Goal: Transaction & Acquisition: Download file/media

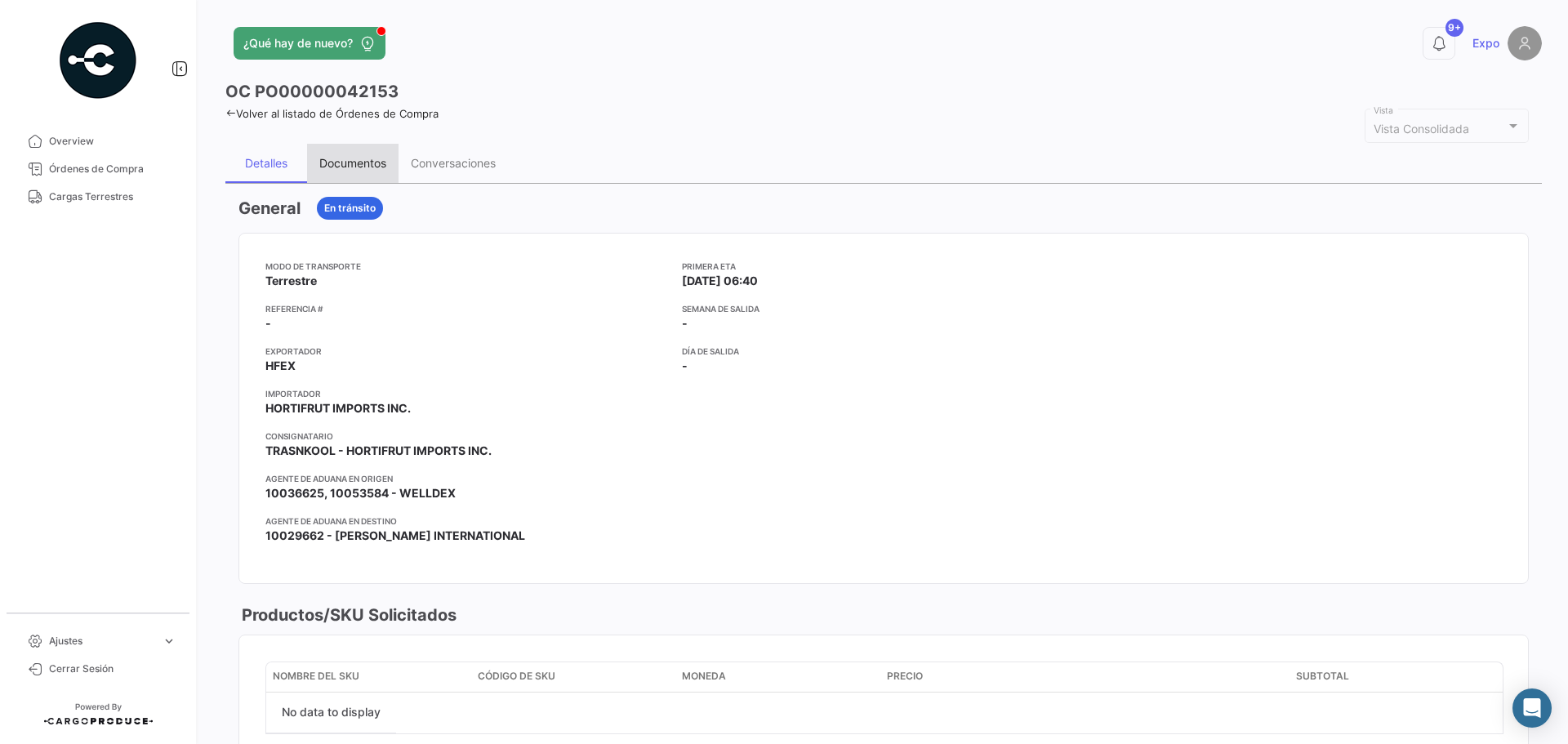
click at [370, 160] on div "Documentos" at bounding box center [353, 163] width 67 height 14
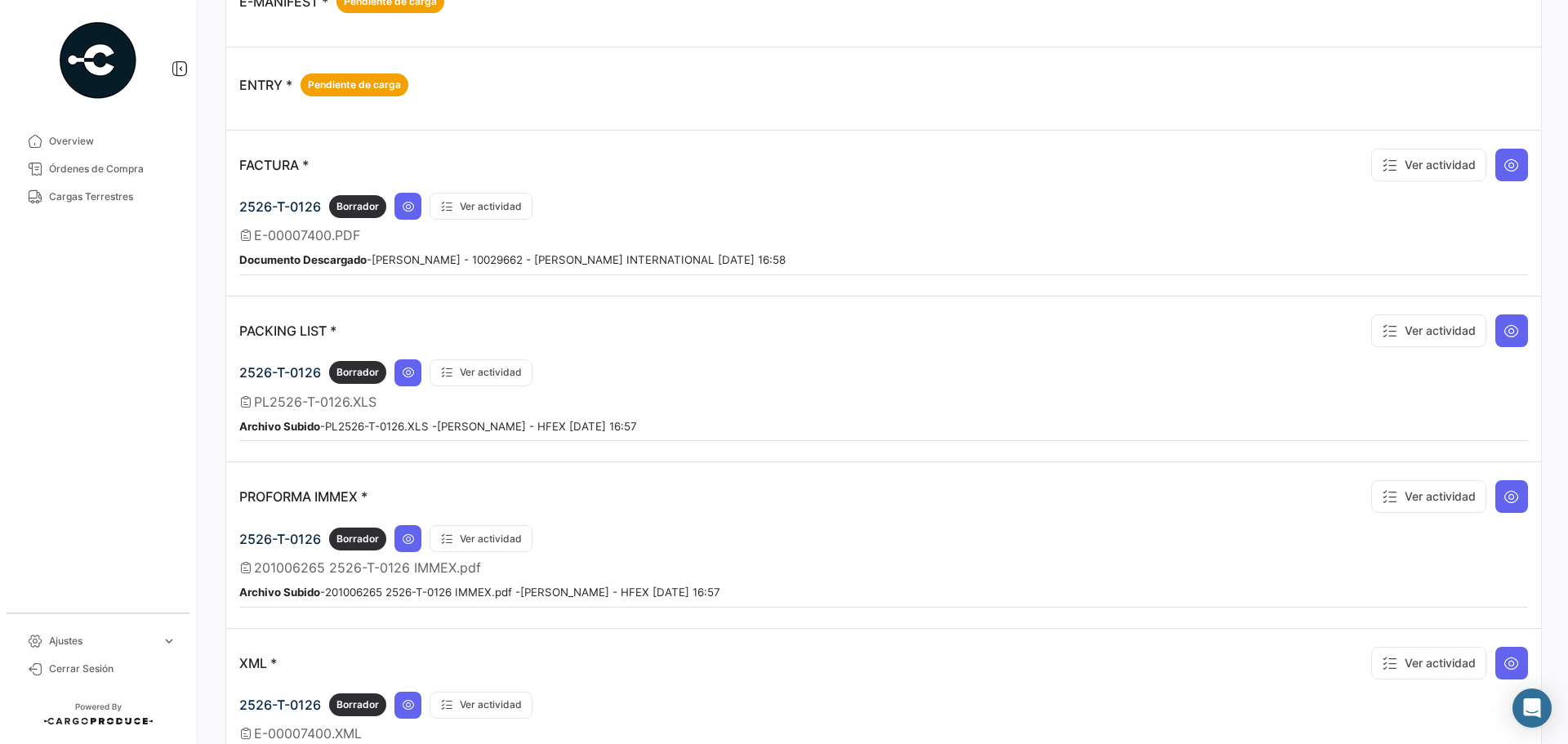
scroll to position [1062, 0]
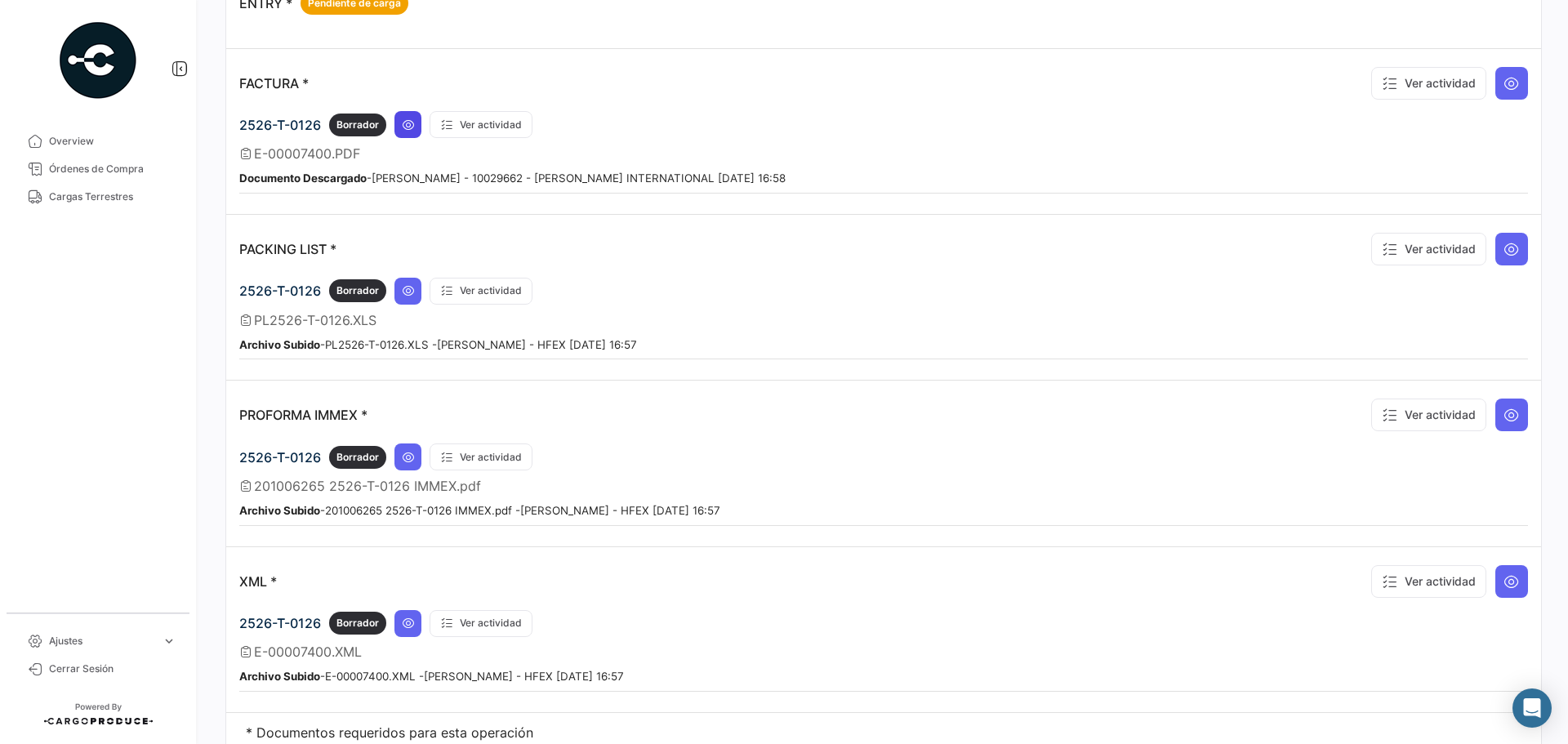
click at [418, 129] on button at bounding box center [408, 124] width 27 height 27
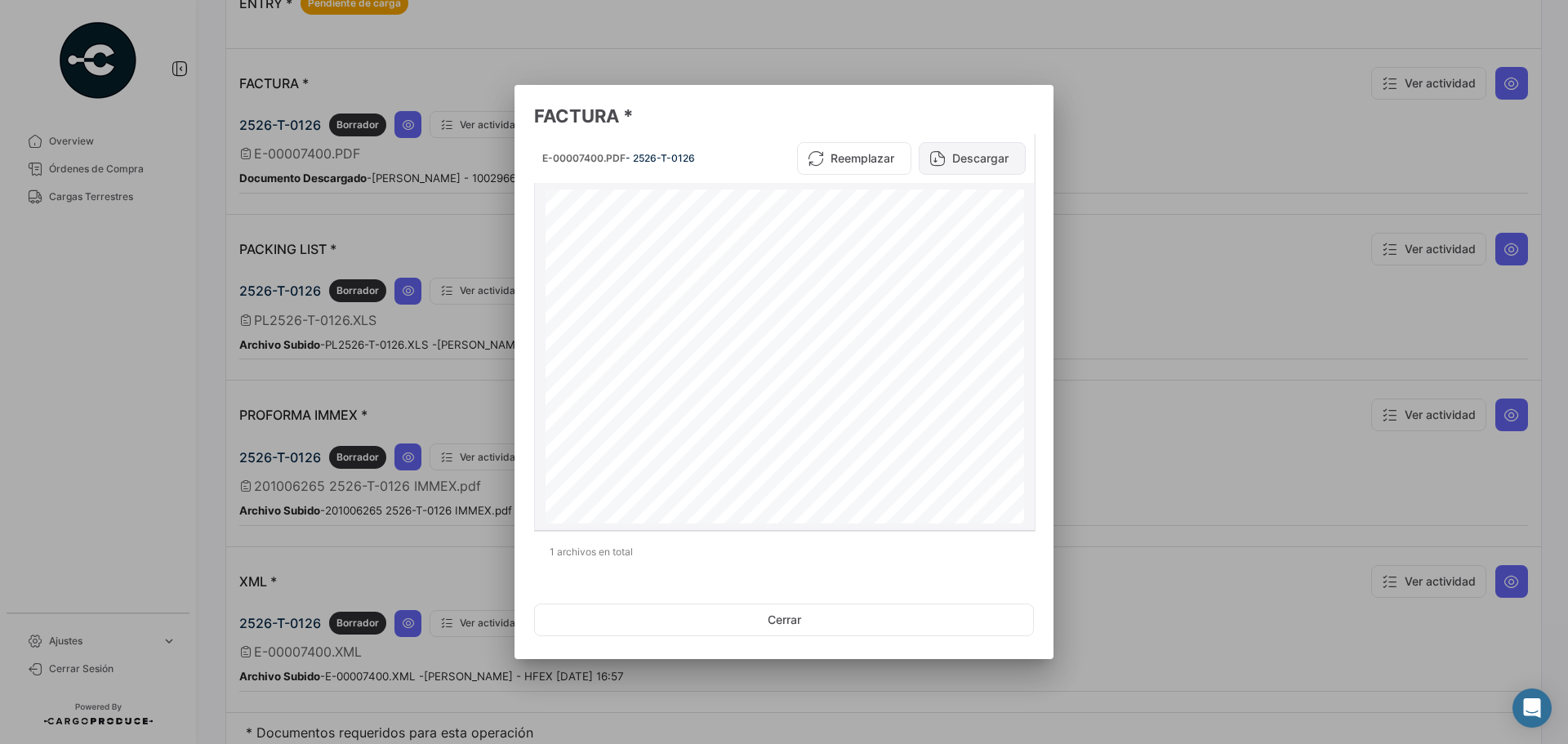
click at [973, 156] on button "Descargar" at bounding box center [973, 158] width 107 height 33
drag, startPoint x: 140, startPoint y: 308, endPoint x: 186, endPoint y: 318, distance: 47.1
click at [140, 308] on div at bounding box center [784, 372] width 1568 height 744
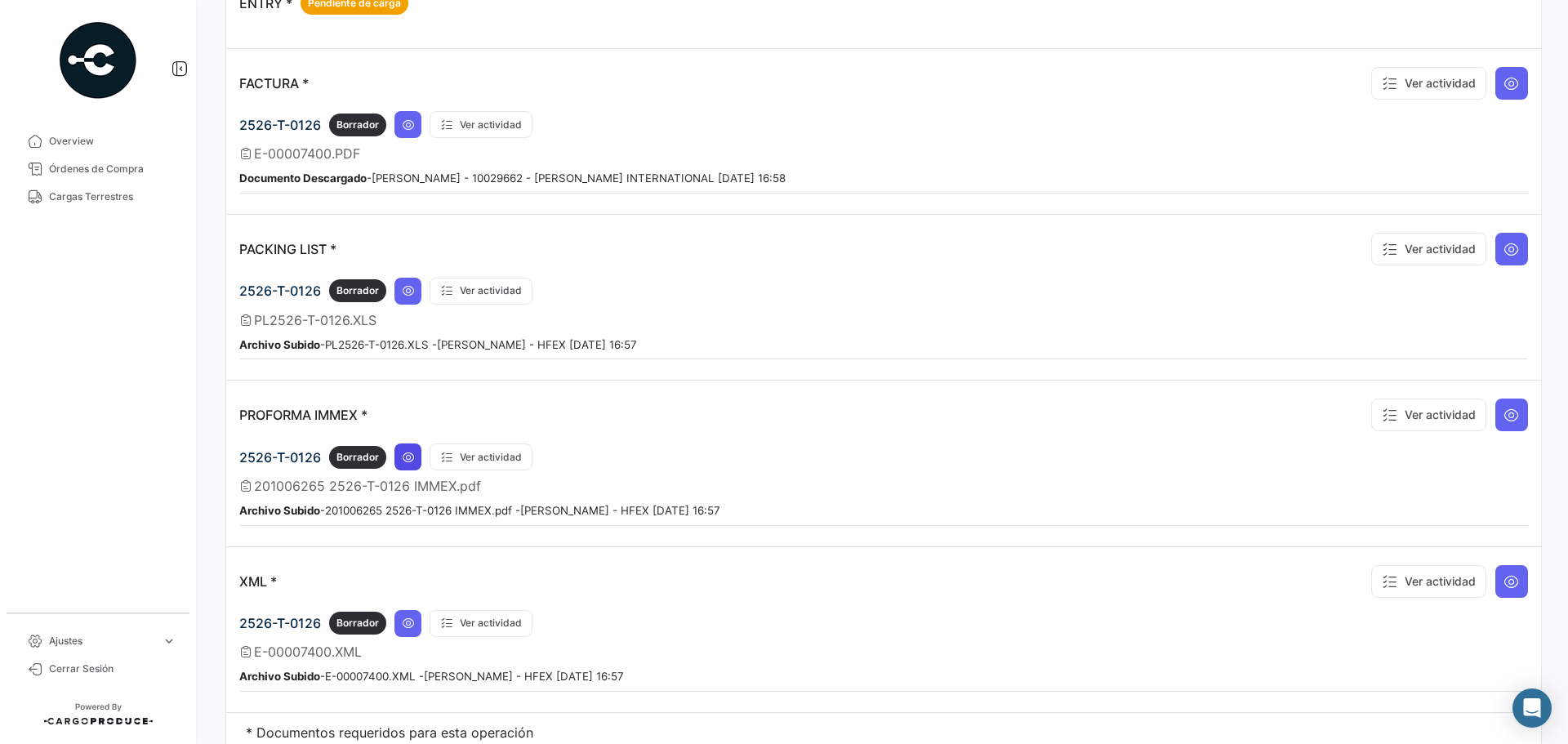
click at [409, 459] on icon at bounding box center [409, 458] width 13 height 13
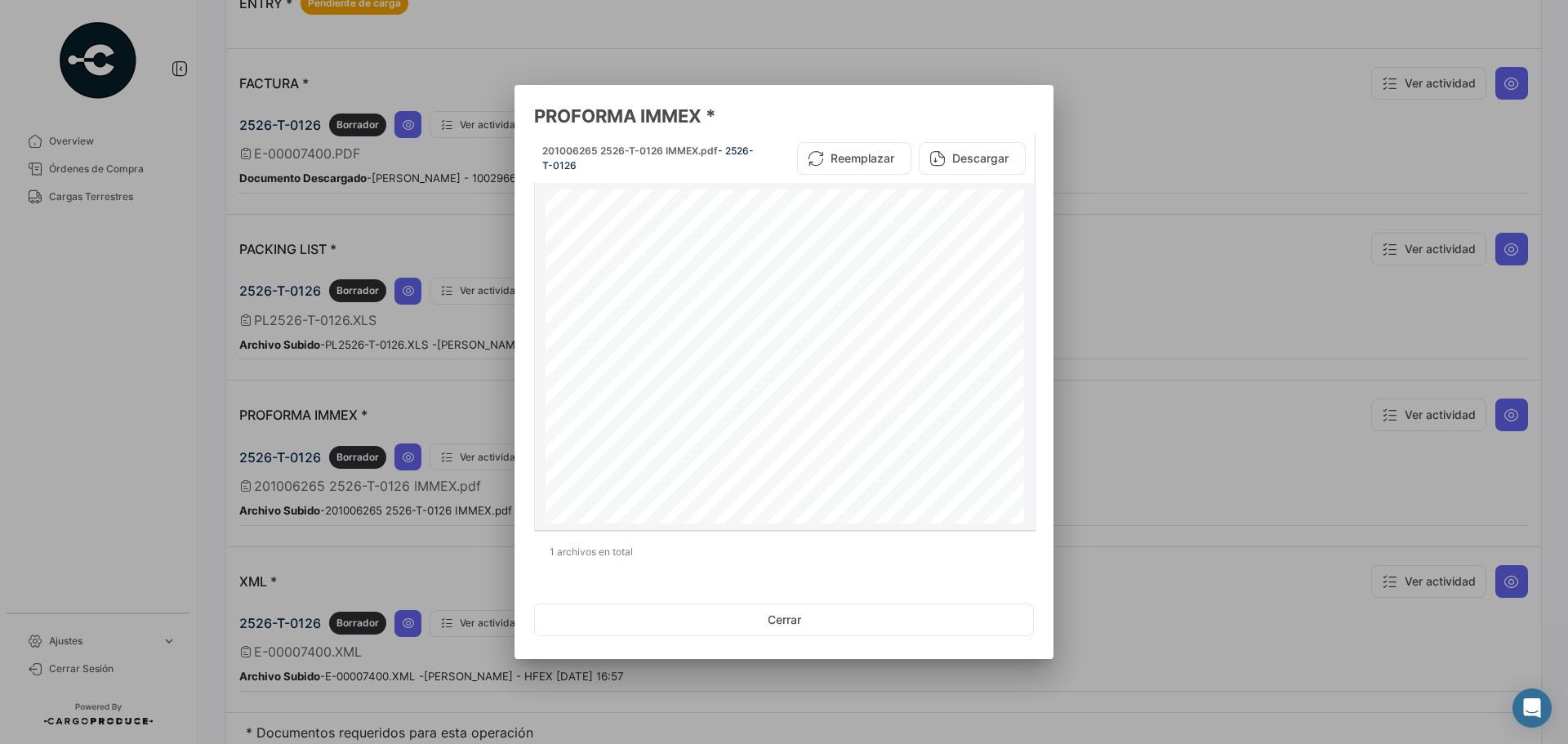
drag, startPoint x: 971, startPoint y: 154, endPoint x: 952, endPoint y: 175, distance: 28.3
click at [971, 154] on button "Descargar" at bounding box center [973, 158] width 107 height 33
click at [148, 349] on div at bounding box center [784, 372] width 1568 height 744
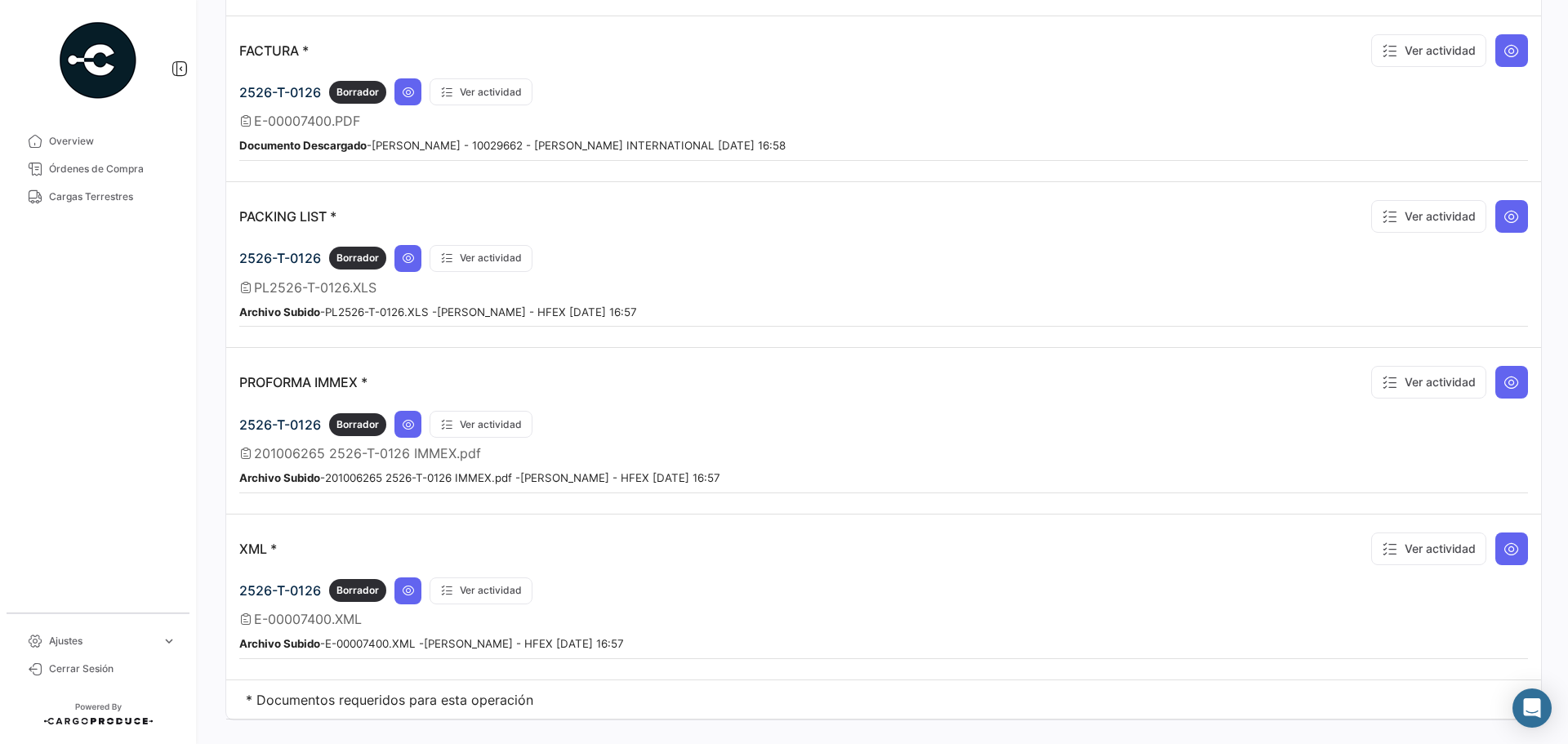
scroll to position [1123, 0]
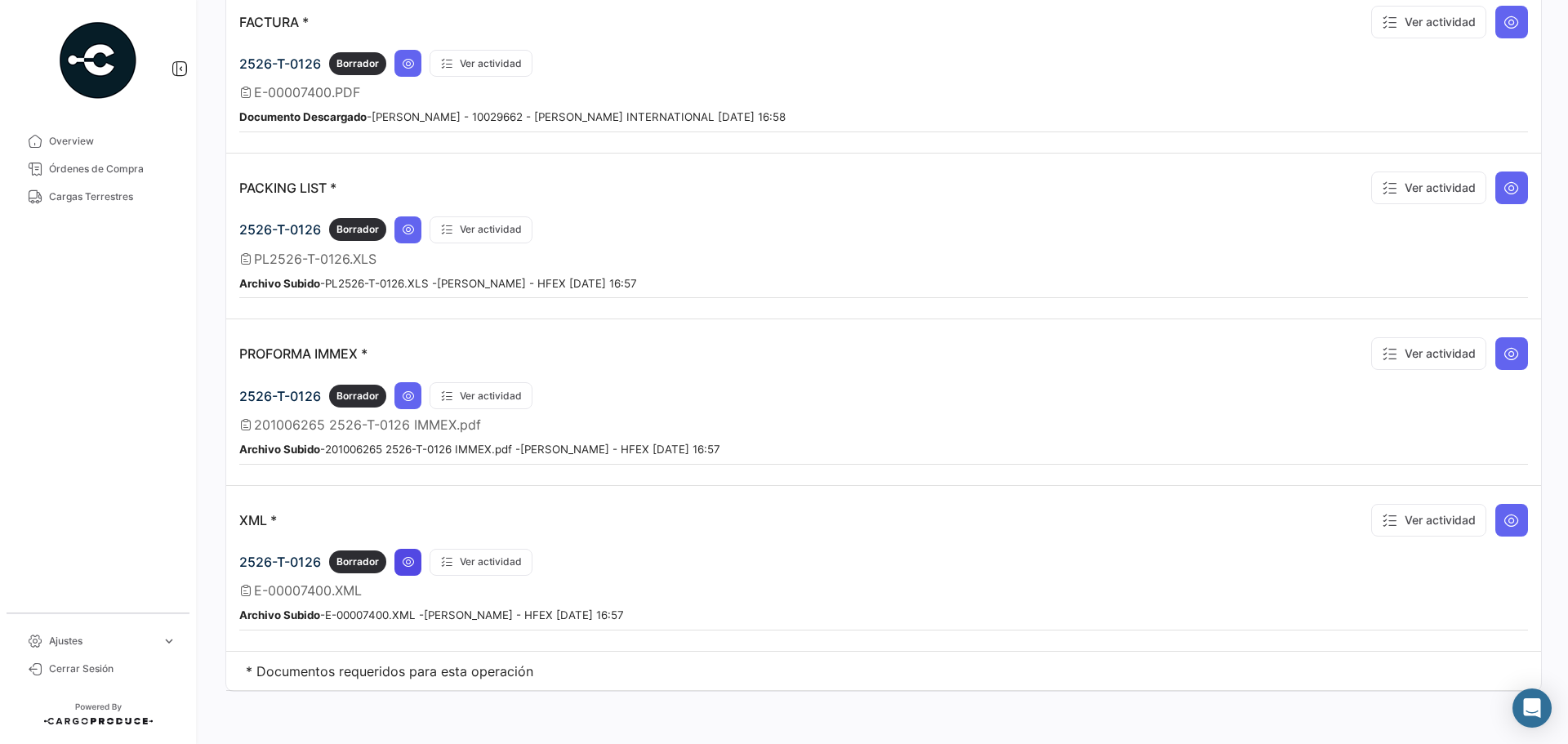
click at [401, 570] on button at bounding box center [408, 562] width 27 height 27
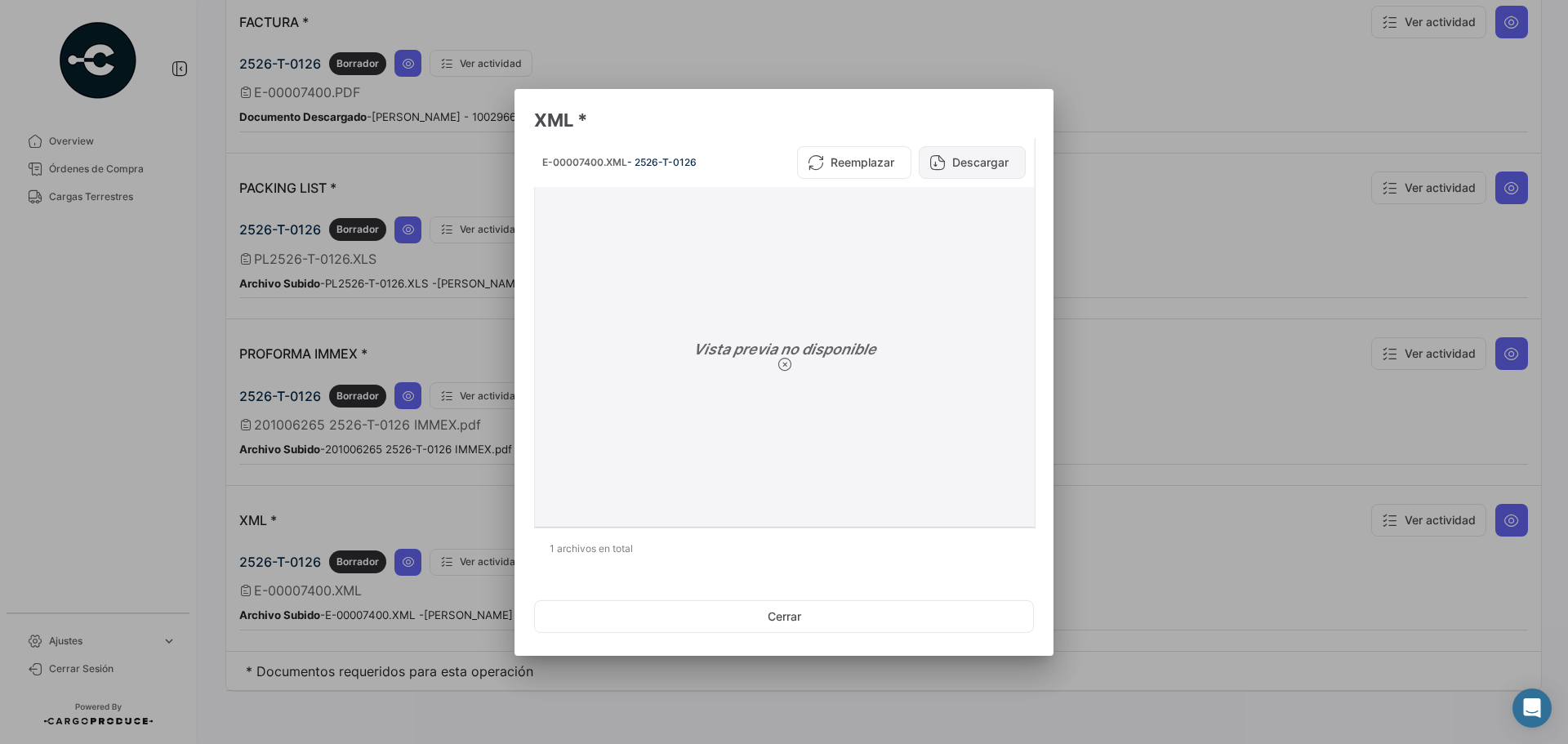
click at [976, 155] on button "Descargar" at bounding box center [973, 163] width 107 height 33
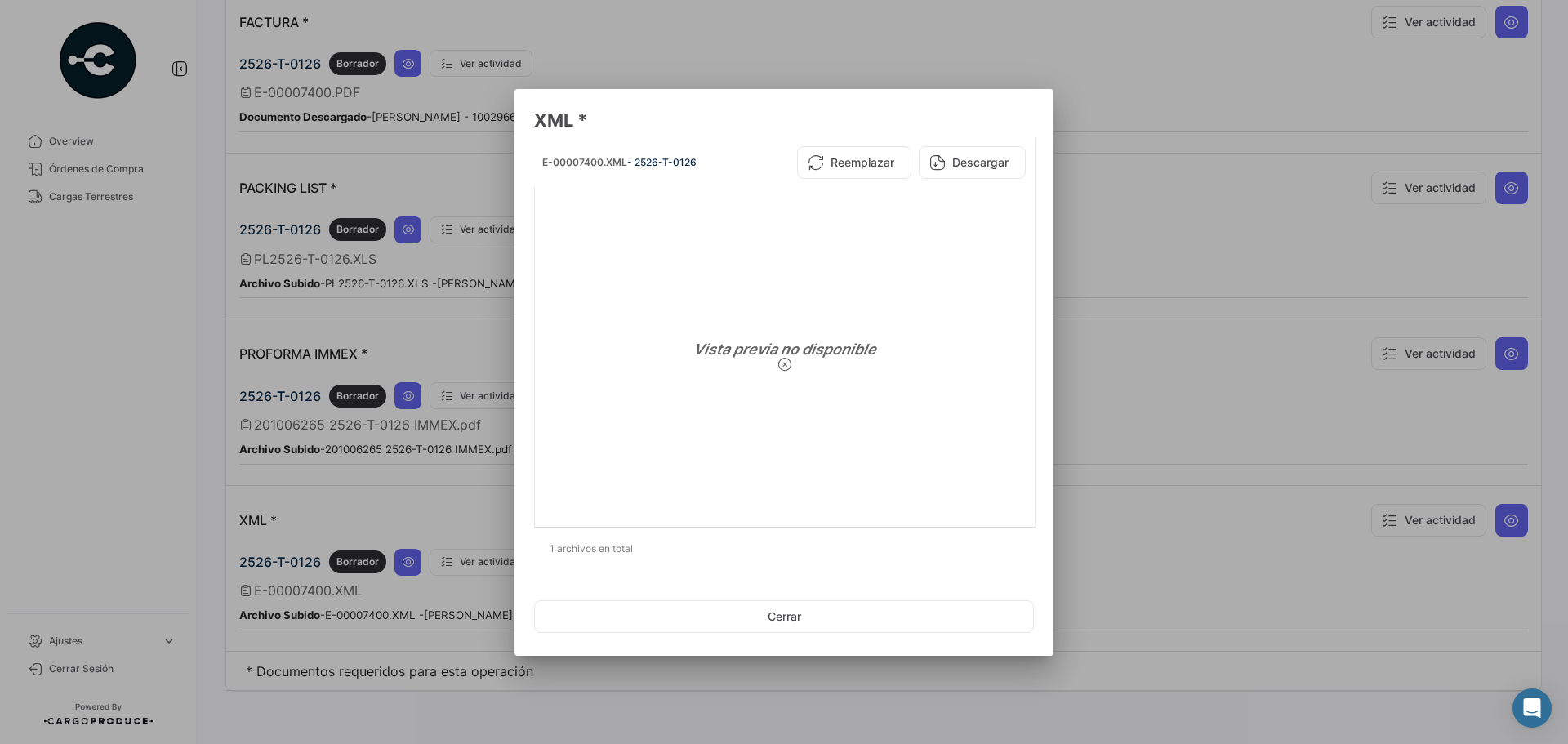
click at [1208, 243] on div at bounding box center [784, 372] width 1568 height 744
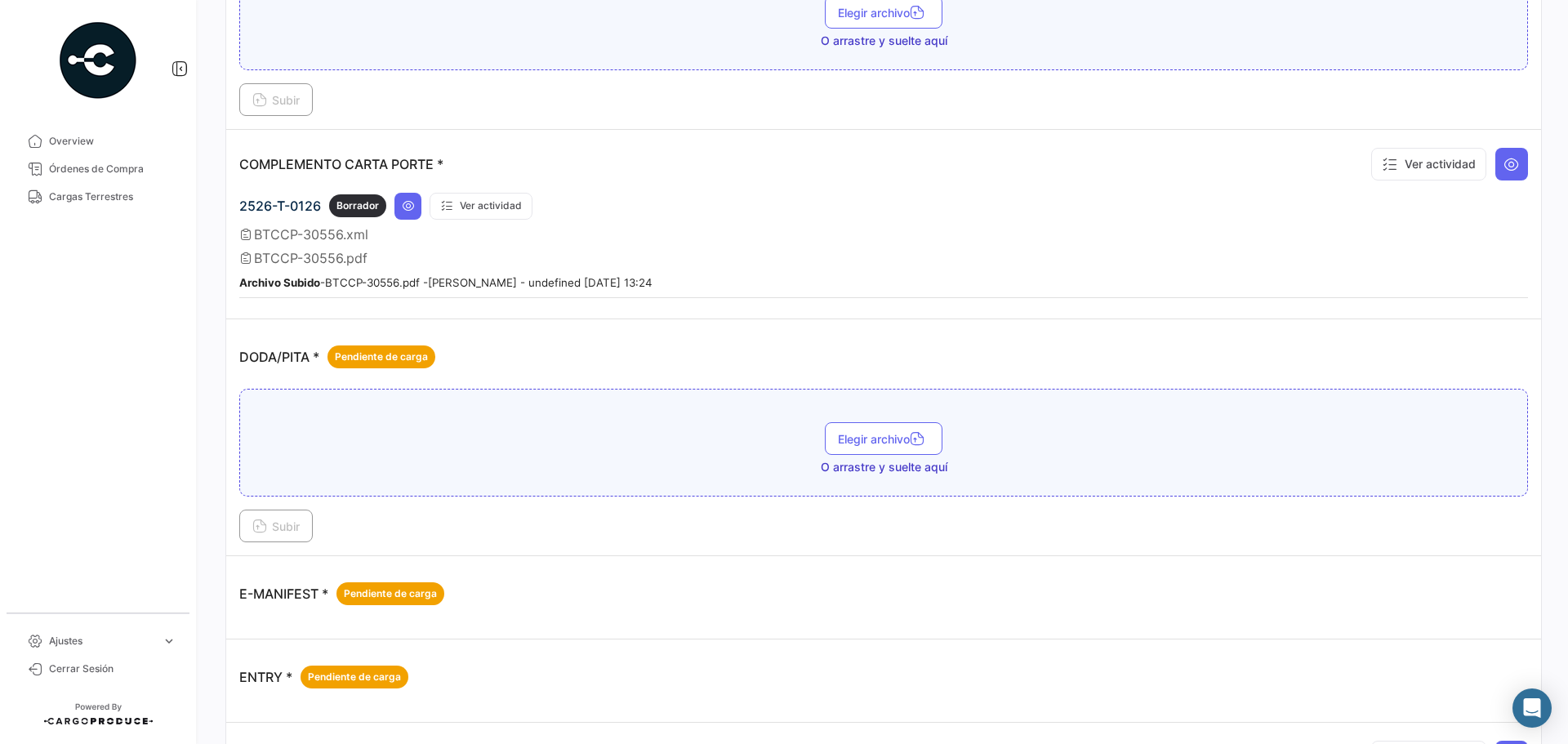
scroll to position [0, 0]
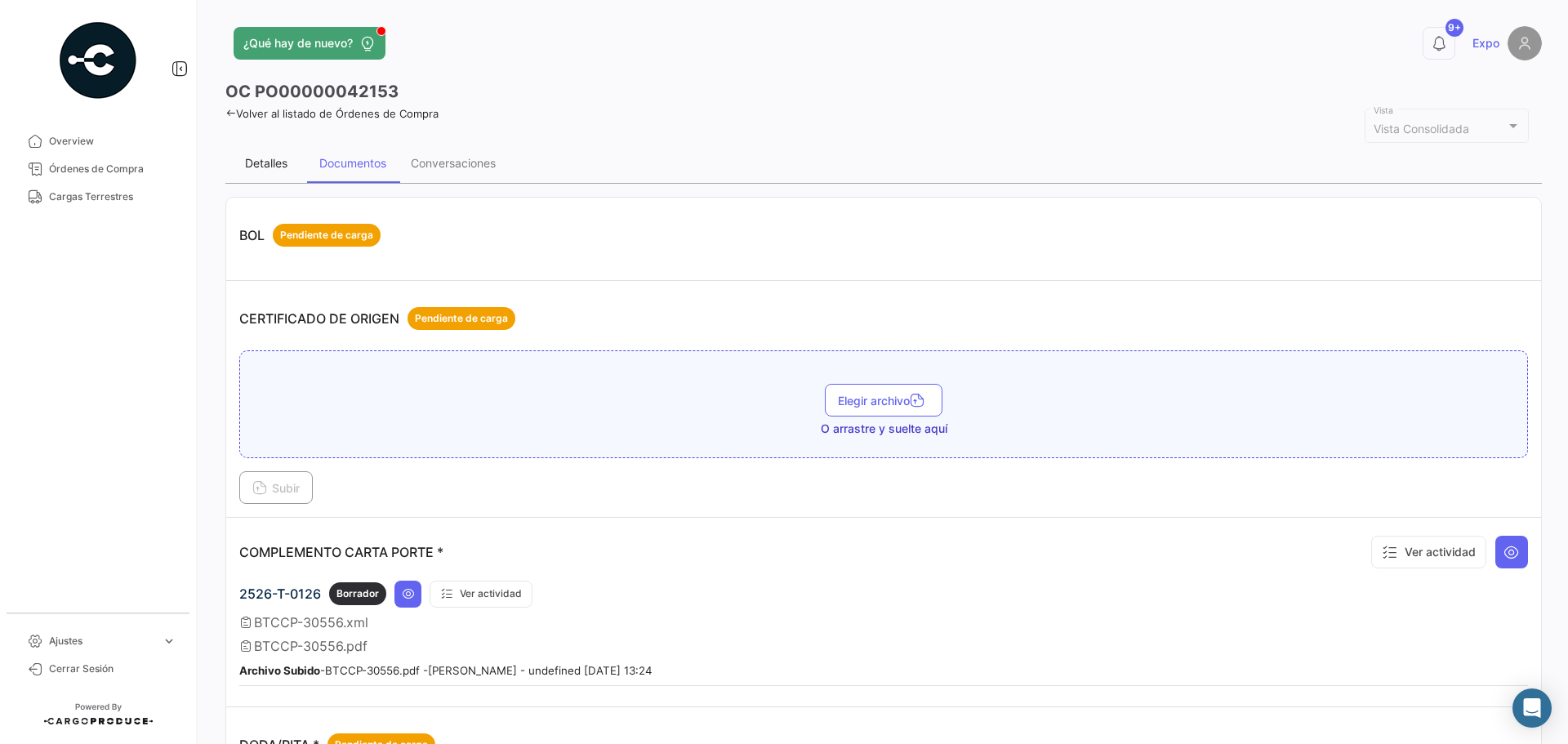
click at [246, 151] on div "Detalles" at bounding box center [265, 163] width 81 height 39
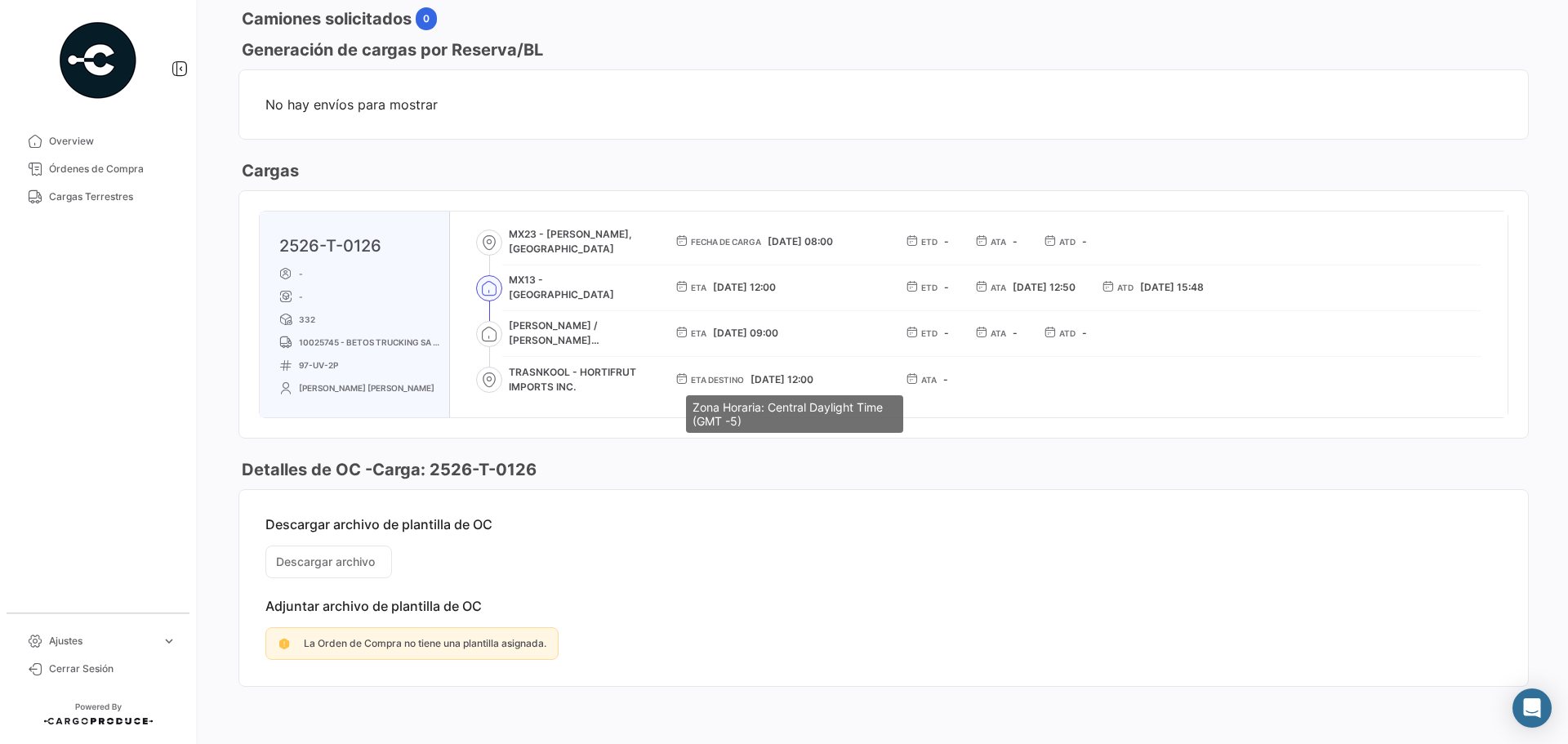
scroll to position [816, 0]
drag, startPoint x: 1314, startPoint y: 726, endPoint x: 909, endPoint y: 656, distance: 411.0
click at [1314, 726] on div "¿Qué hay de nuevo? 9+ Expo OC PO00000042153 Volver al listado de Órdenes de Com…" at bounding box center [884, 372] width 1369 height 744
click at [234, 273] on div "General En [PERSON_NAME] Modo de Transporte Terrestre Referencia # - Exportador…" at bounding box center [883, 36] width 1316 height 1337
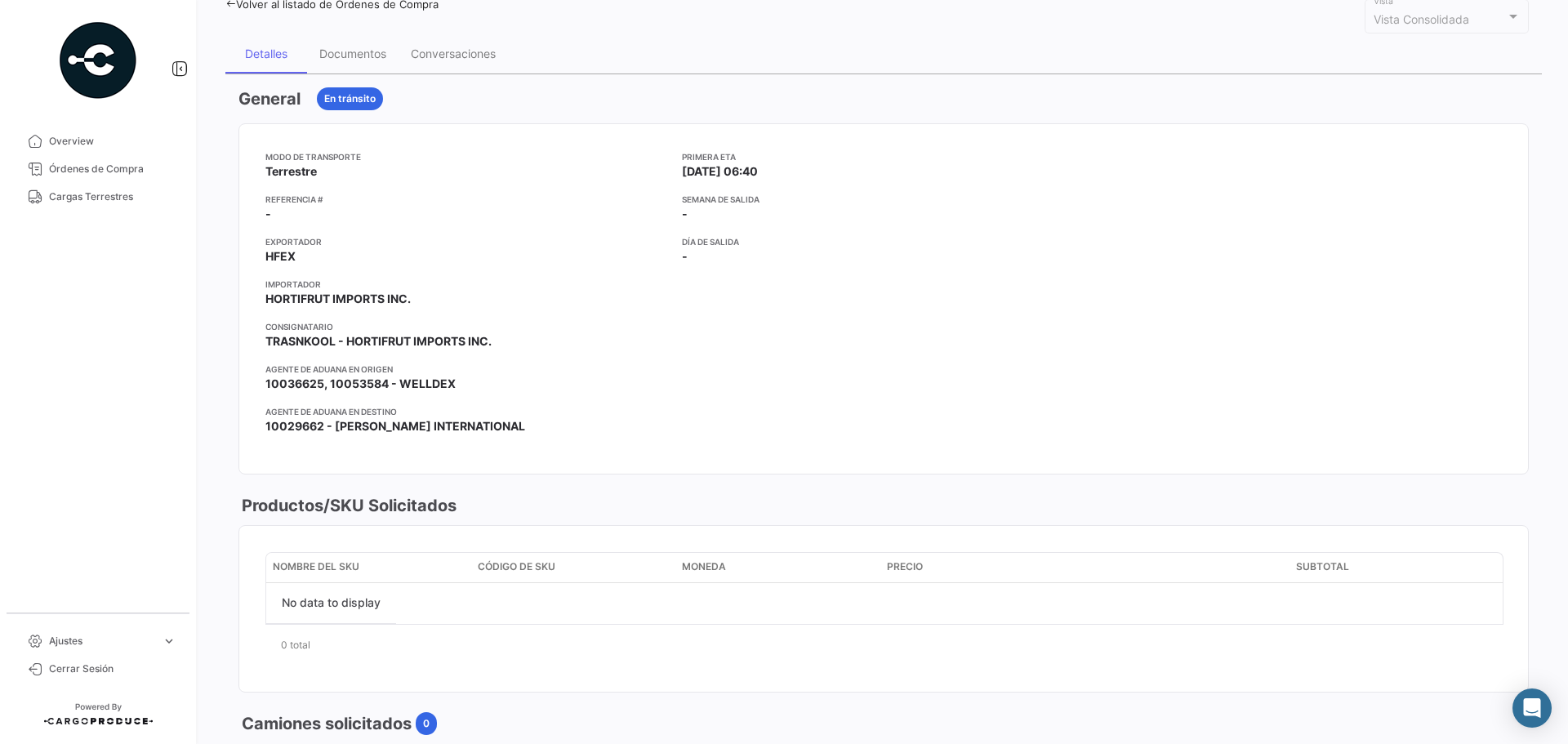
scroll to position [0, 0]
